Goal: Use online tool/utility: Utilize a website feature to perform a specific function

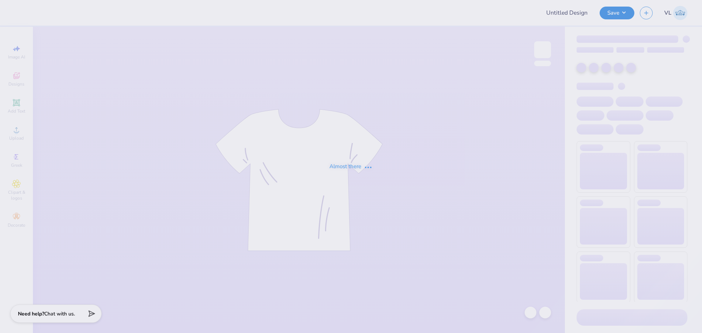
type input "Theta Chi Parents Weekend"
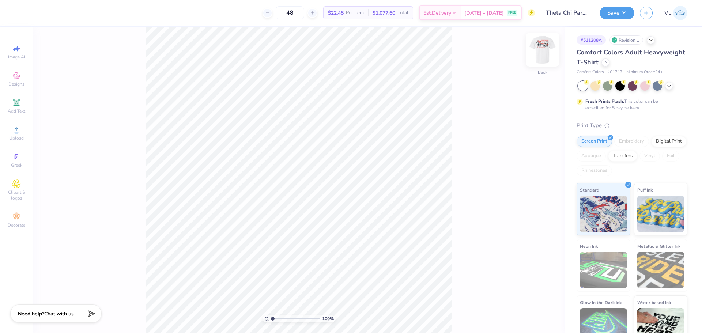
click at [548, 53] on img at bounding box center [542, 49] width 29 height 29
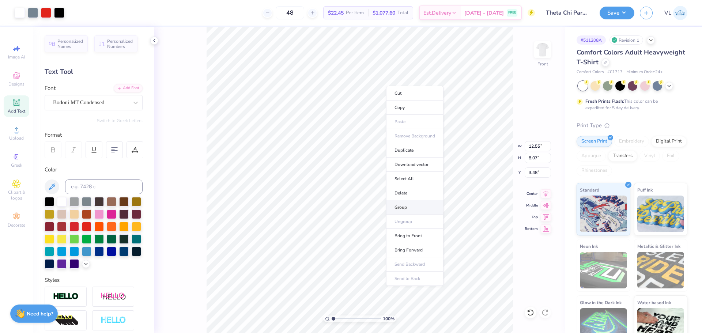
click at [417, 201] on li "Group" at bounding box center [414, 207] width 57 height 14
type input "7.55"
type input "3.89"
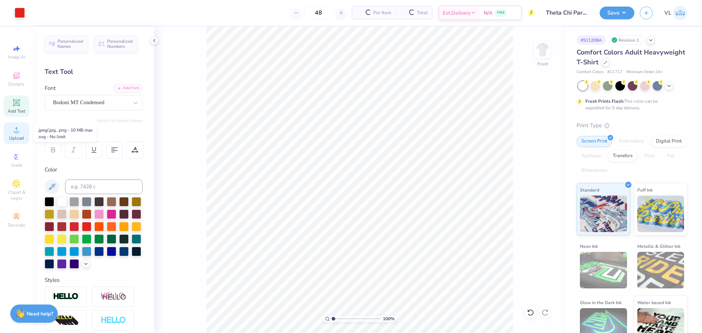
click at [19, 134] on icon at bounding box center [16, 129] width 9 height 9
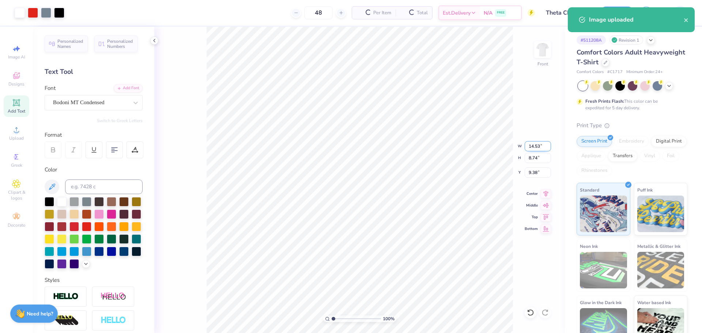
click at [531, 148] on input "14.53" at bounding box center [538, 146] width 26 height 10
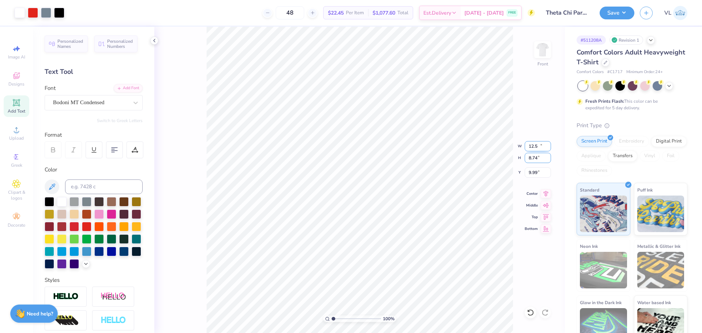
type input "12.50"
type input "7.51"
click at [533, 169] on input "9.99" at bounding box center [538, 172] width 26 height 10
type input "3.89"
click at [541, 149] on input "12.50" at bounding box center [538, 146] width 26 height 10
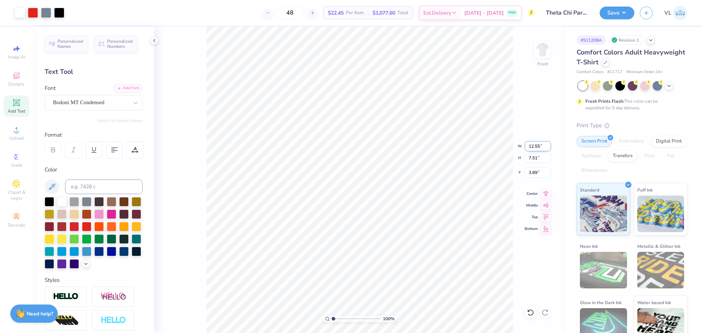
type input "12.55"
type input "7.54"
click at [534, 167] on input "3.87" at bounding box center [538, 172] width 26 height 10
type input "3"
type input "3.87"
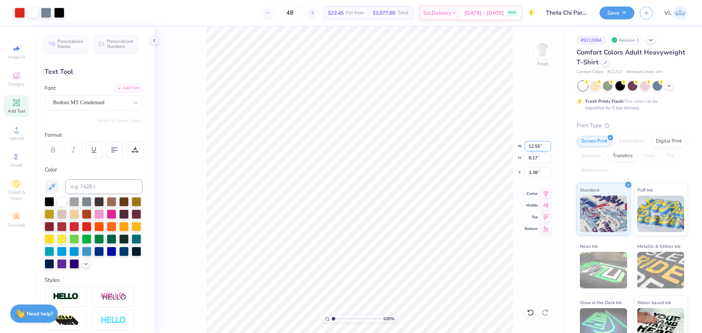
click at [530, 150] on input "12.55" at bounding box center [538, 146] width 26 height 10
type input "12.50"
type input "8.14"
click at [538, 177] on input "3.39" at bounding box center [538, 172] width 26 height 10
type input "3.00"
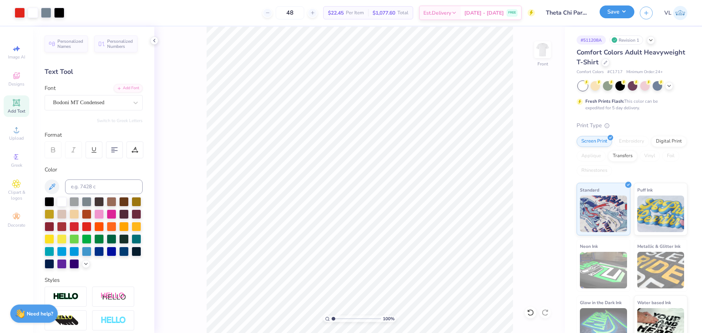
click at [614, 15] on button "Save" at bounding box center [616, 11] width 35 height 13
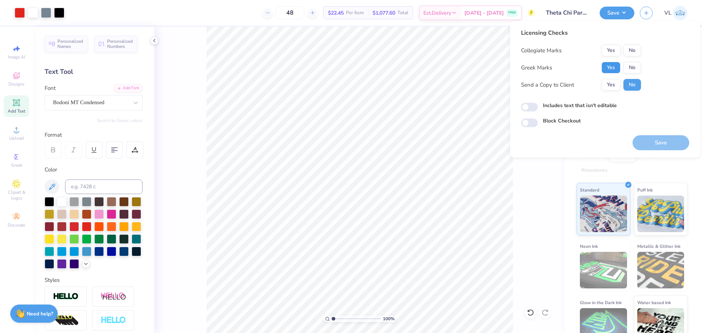
click at [618, 62] on button "Yes" at bounding box center [610, 68] width 19 height 12
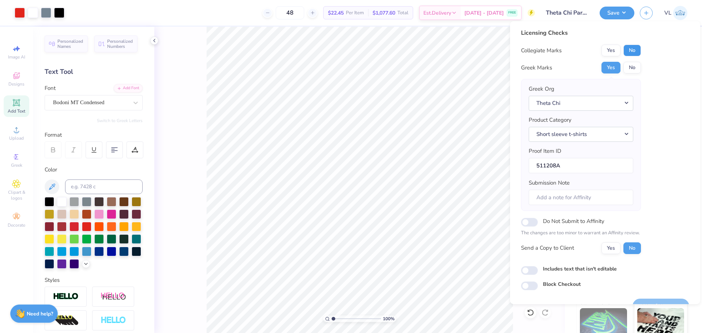
click at [629, 54] on button "No" at bounding box center [632, 51] width 18 height 12
click at [656, 301] on button "Save" at bounding box center [660, 306] width 57 height 15
click at [543, 171] on input "511208A" at bounding box center [581, 166] width 105 height 16
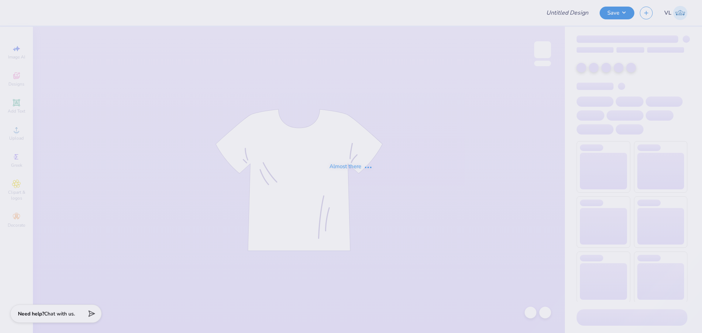
type input "axp 2025"
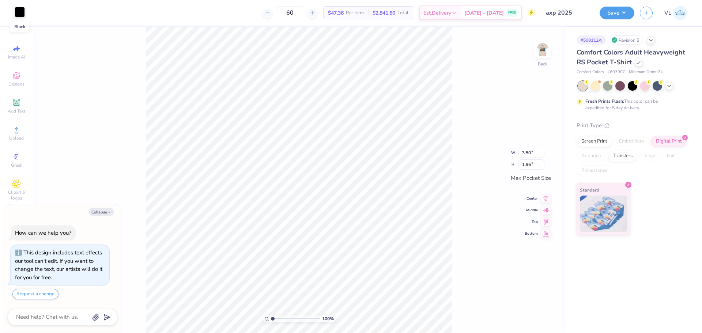
click at [22, 10] on div at bounding box center [20, 12] width 10 height 10
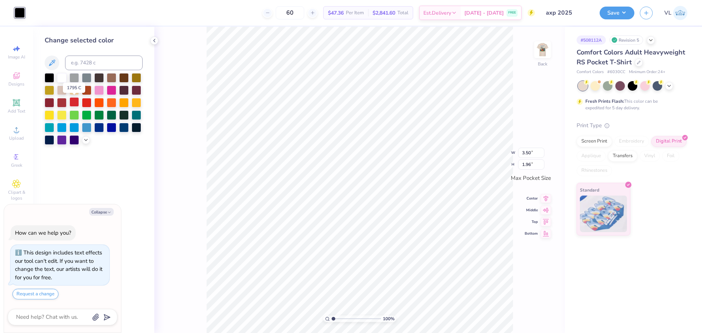
click at [78, 101] on div at bounding box center [74, 102] width 10 height 10
click at [87, 103] on div at bounding box center [87, 102] width 10 height 10
click at [532, 50] on div "100 % Back W 3.50 3.50 " H 1.96 1.96 " Max Pocket Size Center Middle Top Bottom" at bounding box center [359, 180] width 410 height 306
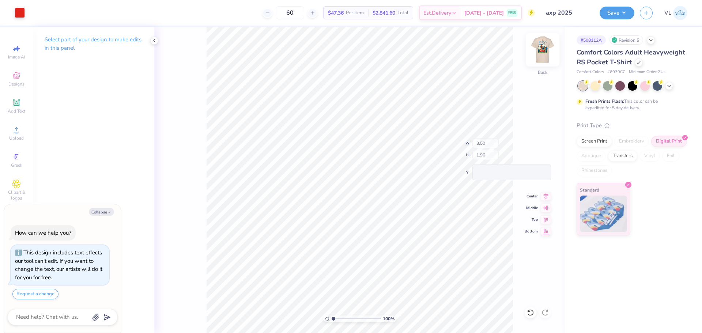
click at [541, 50] on img at bounding box center [542, 49] width 29 height 29
type textarea "x"
